Goal: Transaction & Acquisition: Purchase product/service

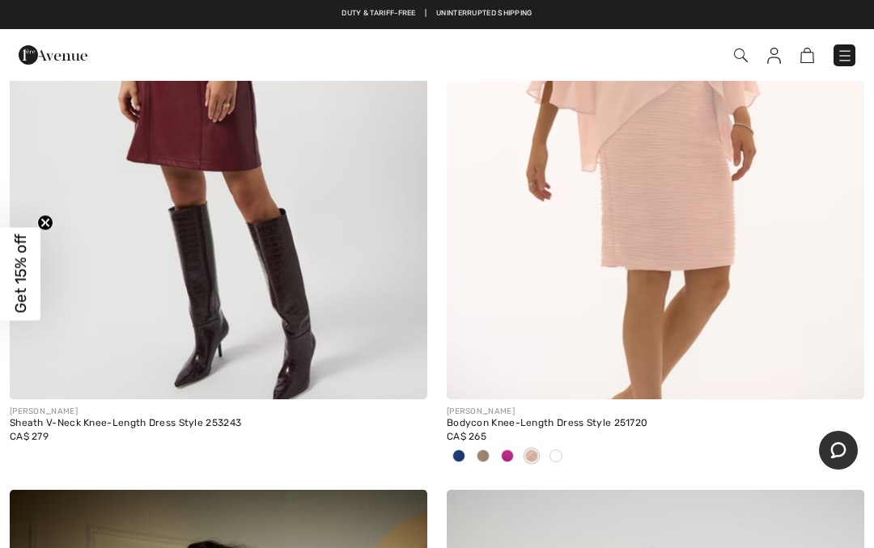
click at [680, 271] on img at bounding box center [655, 86] width 417 height 626
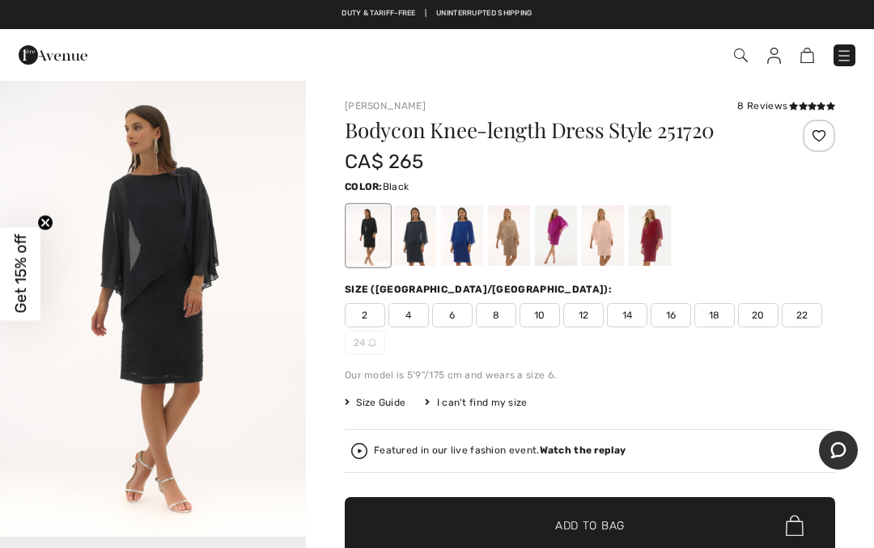
click at [364, 403] on span "Size Guide" at bounding box center [375, 403] width 61 height 15
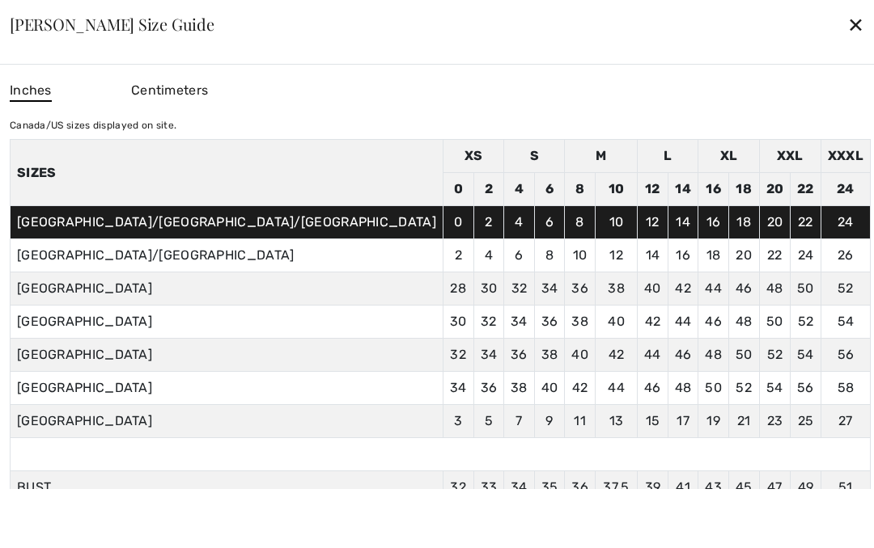
click at [847, 14] on div "✕" at bounding box center [855, 24] width 17 height 34
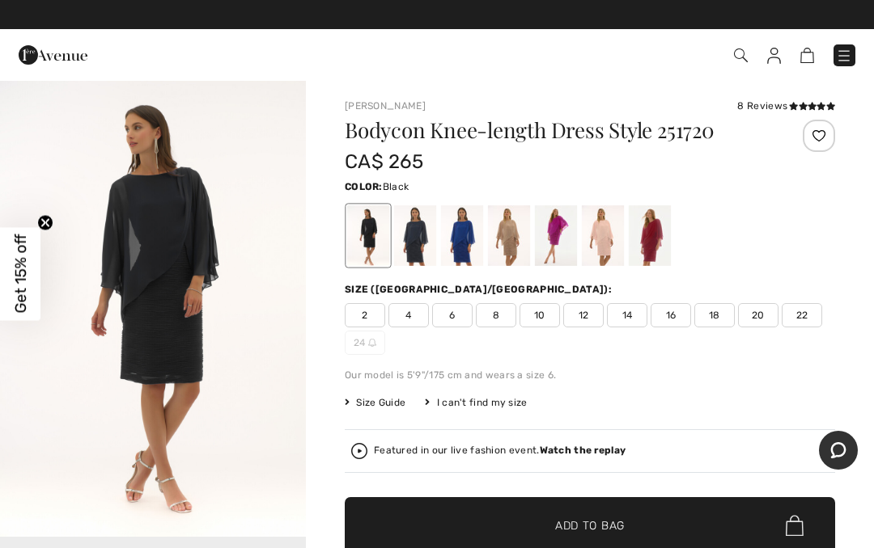
click at [709, 319] on span "18" at bounding box center [714, 315] width 40 height 24
click at [595, 523] on span "Add to Bag" at bounding box center [590, 526] width 70 height 17
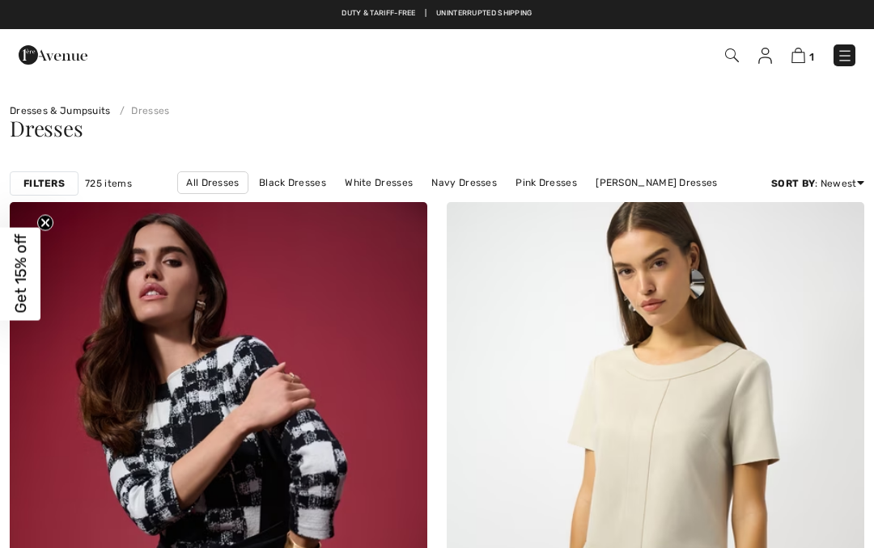
checkbox input "true"
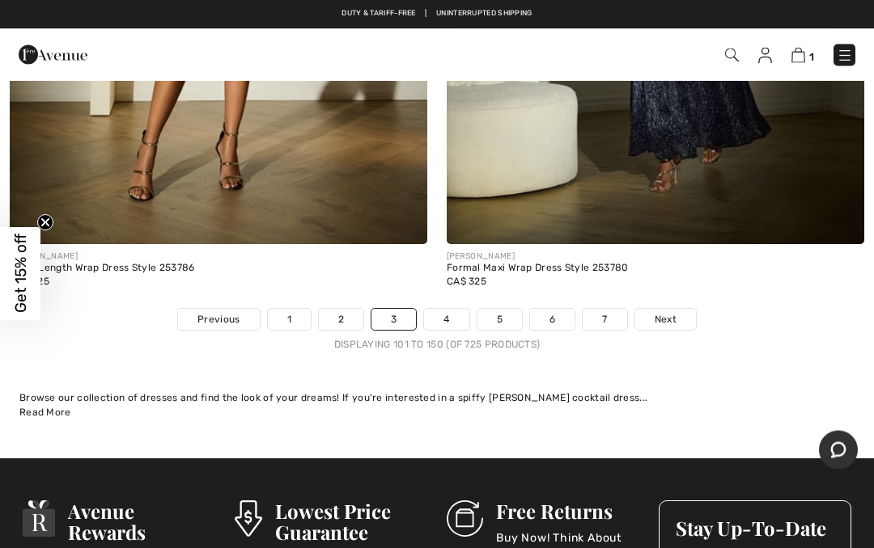
scroll to position [18073, 0]
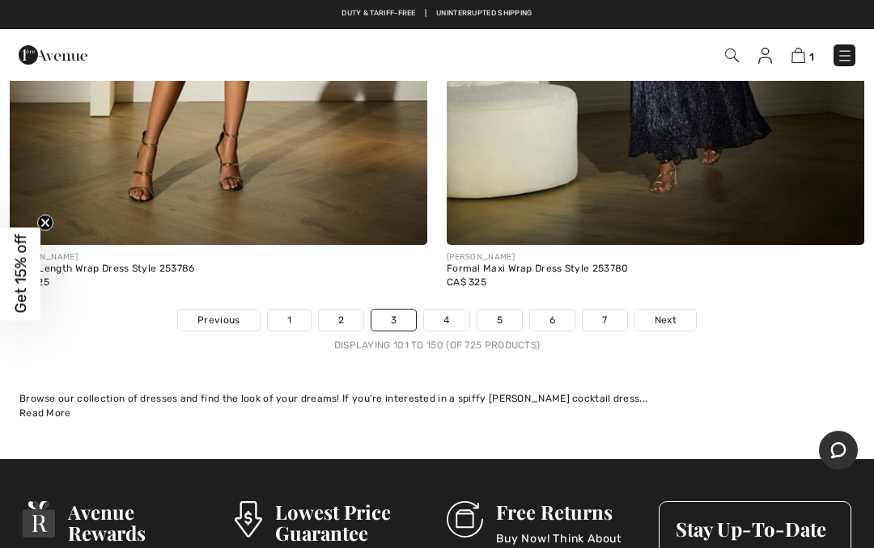
click at [662, 313] on span "Next" at bounding box center [665, 320] width 22 height 15
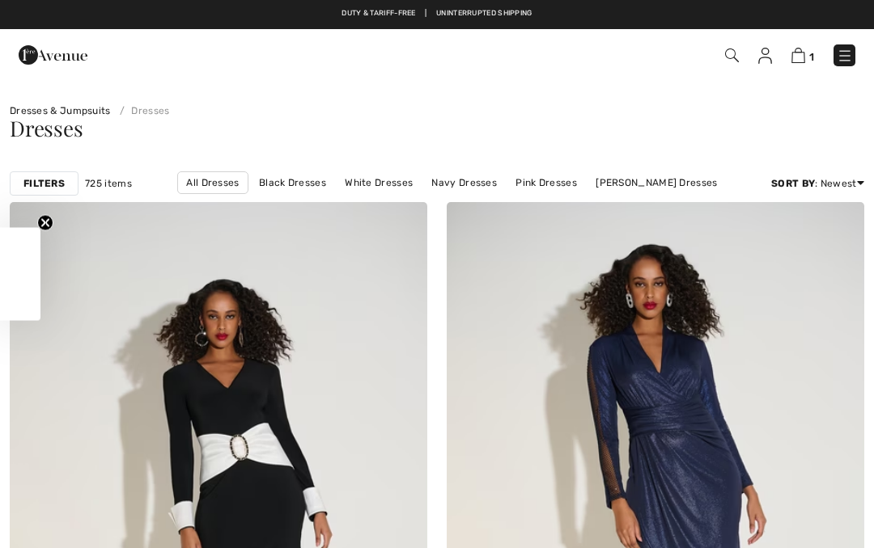
checkbox input "true"
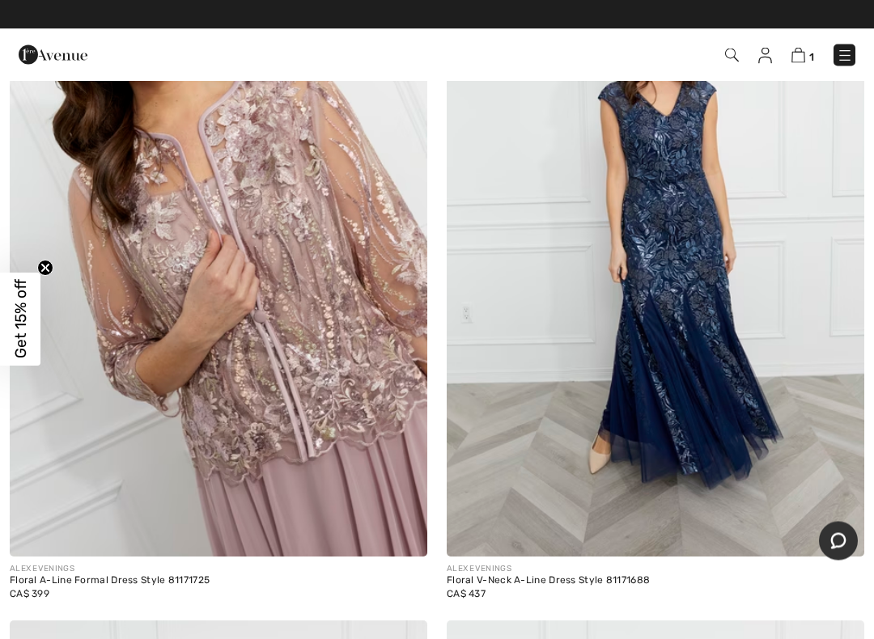
scroll to position [14714, 0]
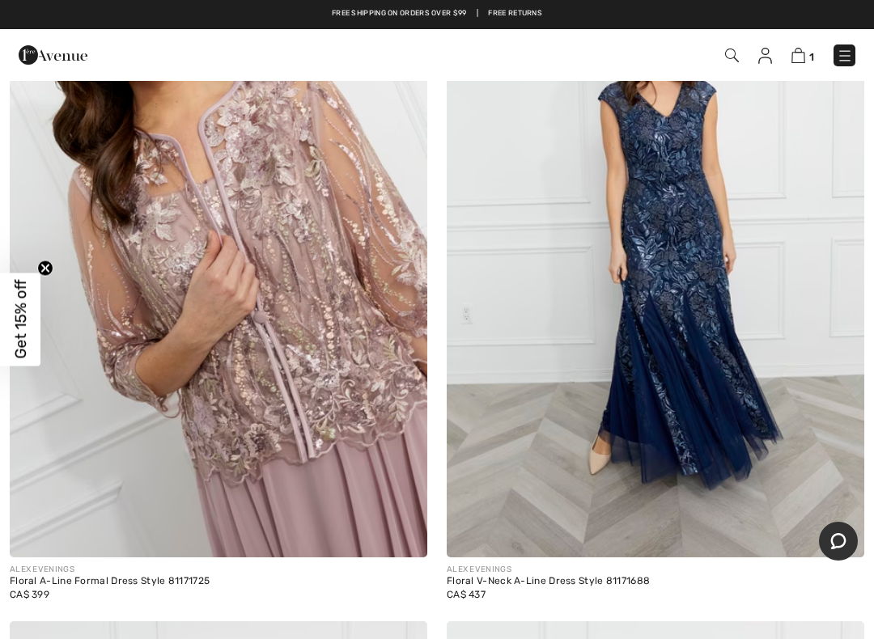
click at [231, 405] on img at bounding box center [218, 244] width 417 height 626
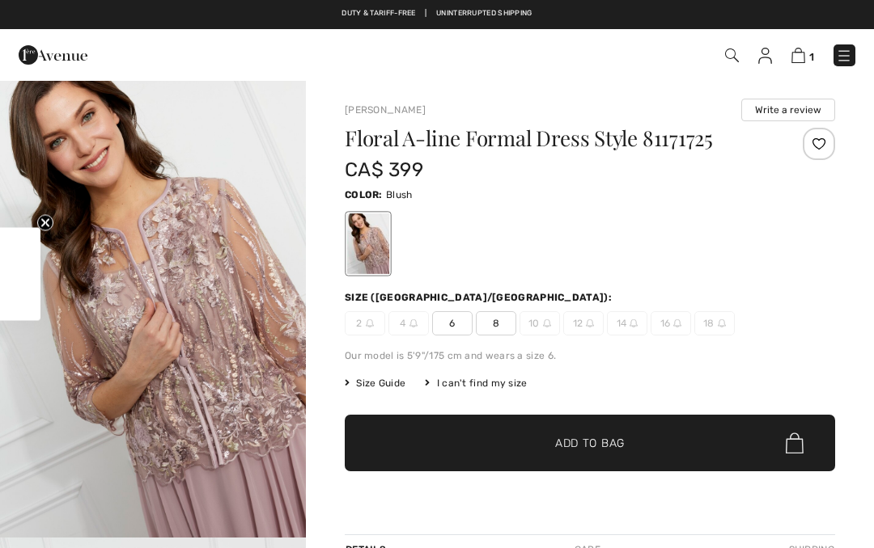
checkbox input "true"
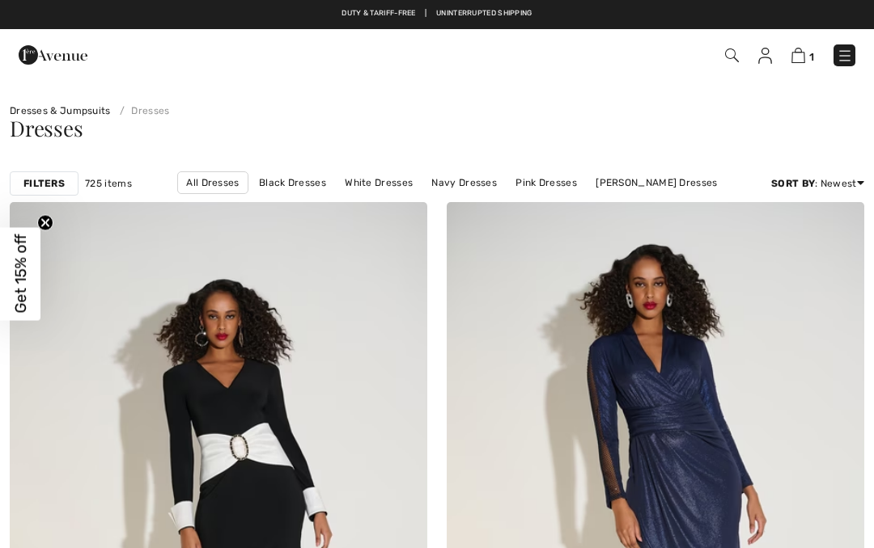
checkbox input "true"
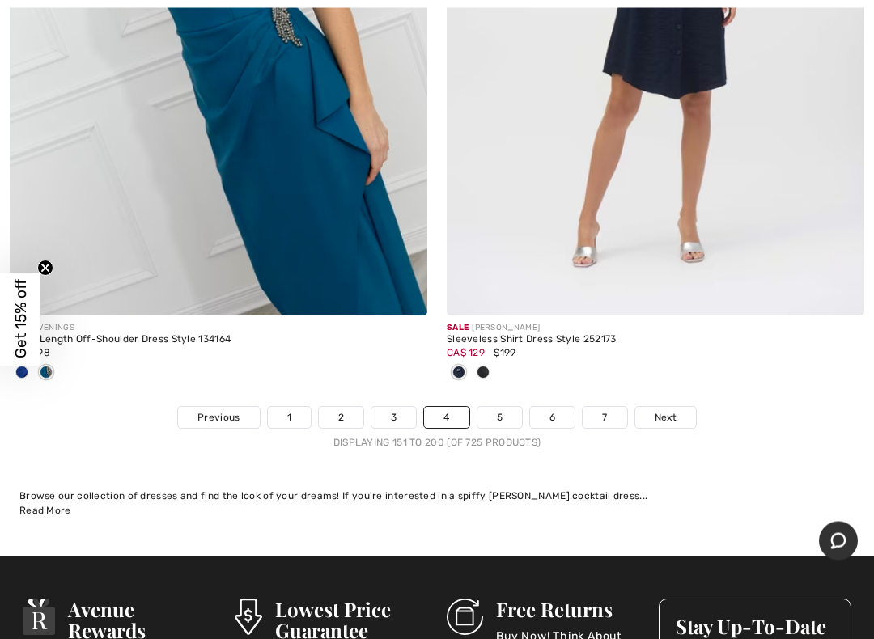
scroll to position [17949, 0]
click at [664, 410] on span "Next" at bounding box center [665, 417] width 22 height 15
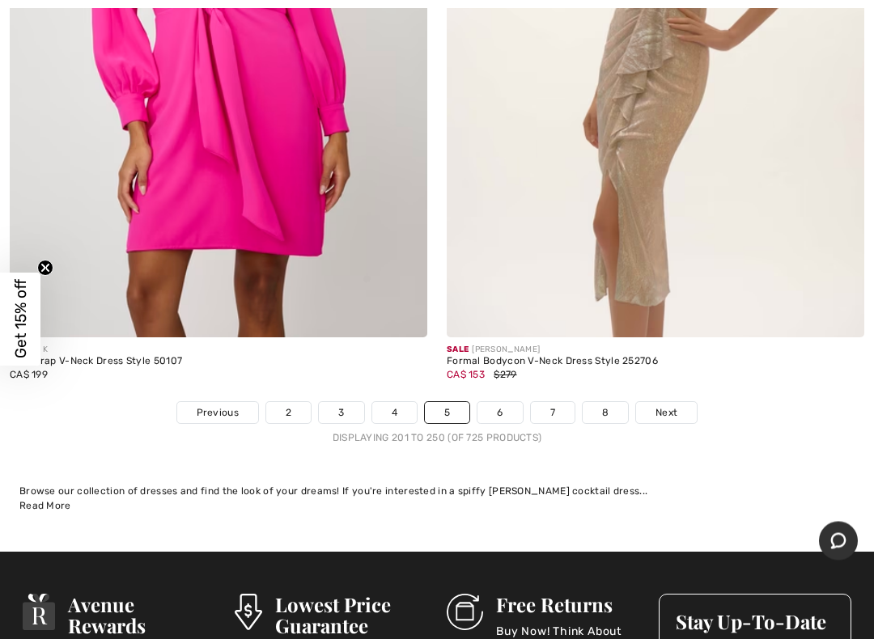
scroll to position [18088, 0]
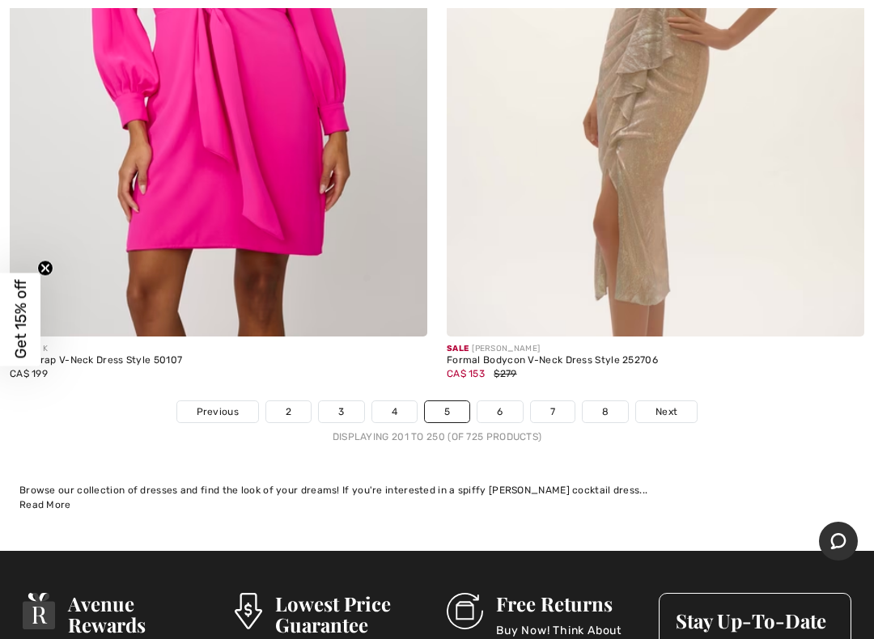
click at [667, 404] on span "Next" at bounding box center [666, 411] width 22 height 15
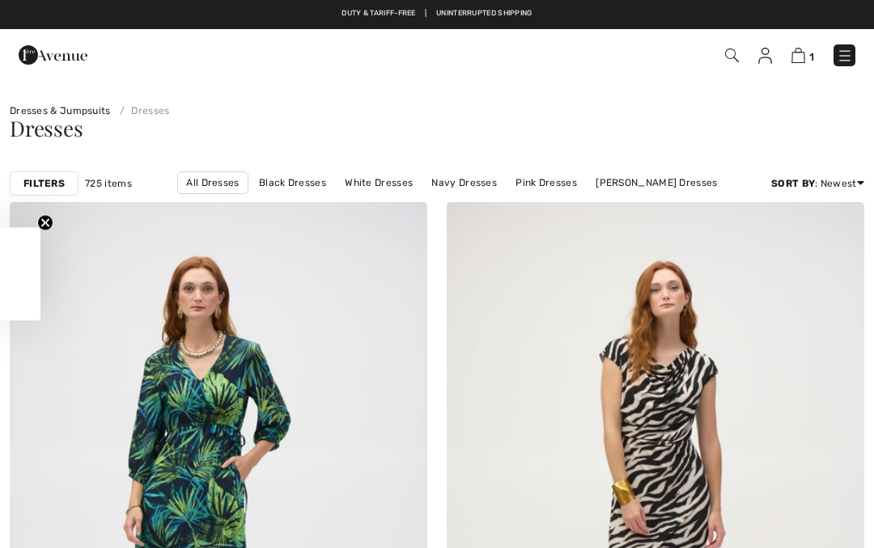
checkbox input "true"
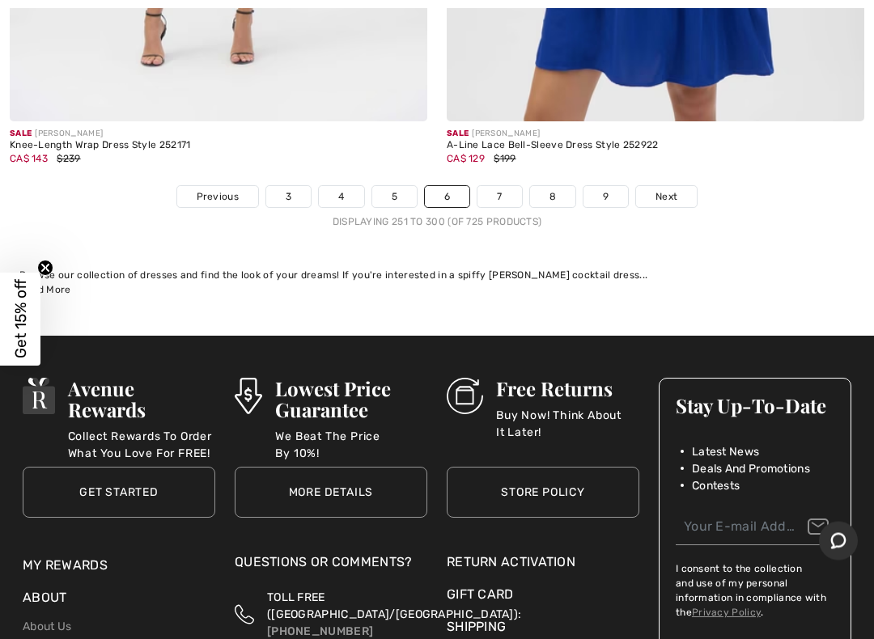
scroll to position [18063, 0]
click at [667, 189] on span "Next" at bounding box center [666, 196] width 22 height 15
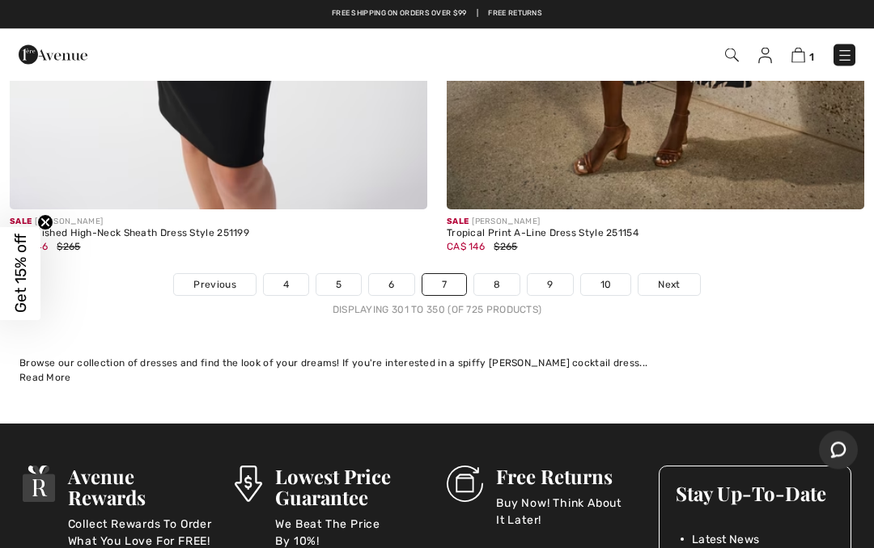
scroll to position [17873, 0]
